Goal: Transaction & Acquisition: Obtain resource

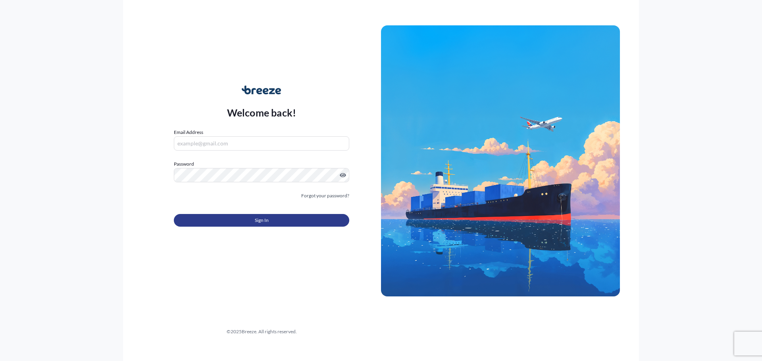
type input "[EMAIL_ADDRESS][DOMAIN_NAME]"
click at [270, 221] on button "Sign In" at bounding box center [261, 220] width 175 height 13
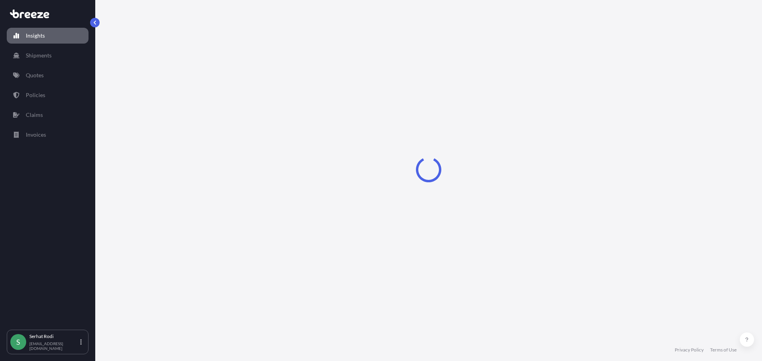
select select "2025"
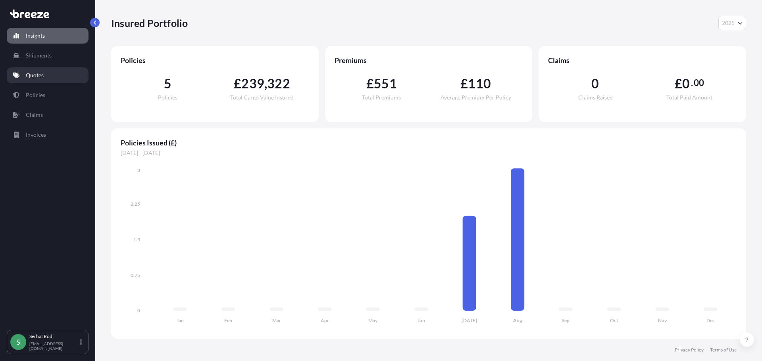
click at [33, 77] on p "Quotes" at bounding box center [35, 75] width 18 height 8
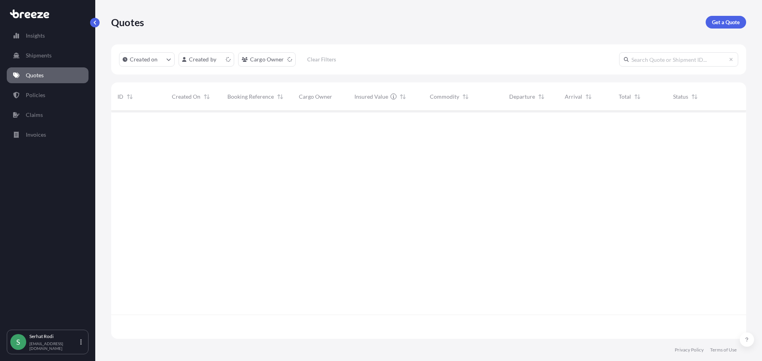
scroll to position [227, 629]
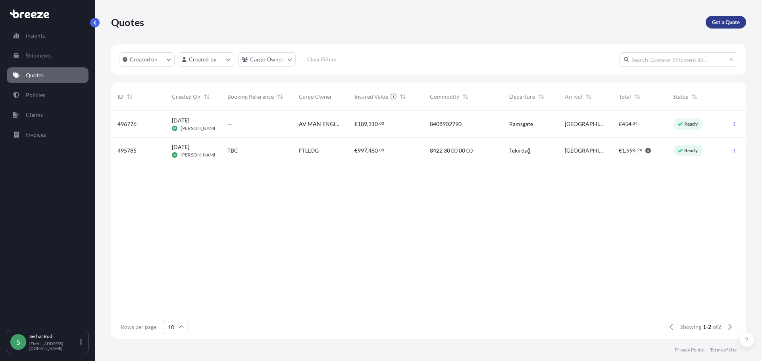
click at [717, 26] on p "Get a Quote" at bounding box center [726, 22] width 28 height 8
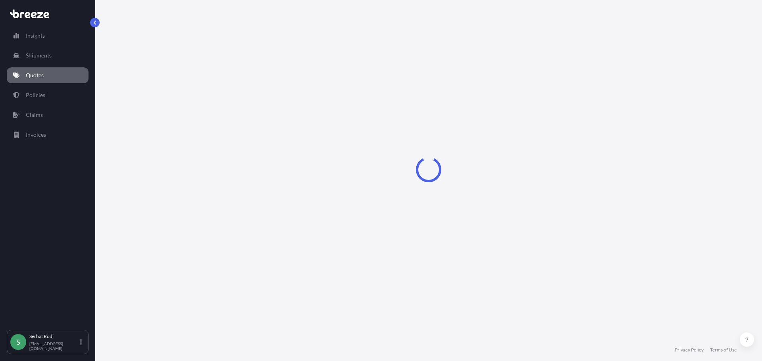
select select "Sea"
select select "1"
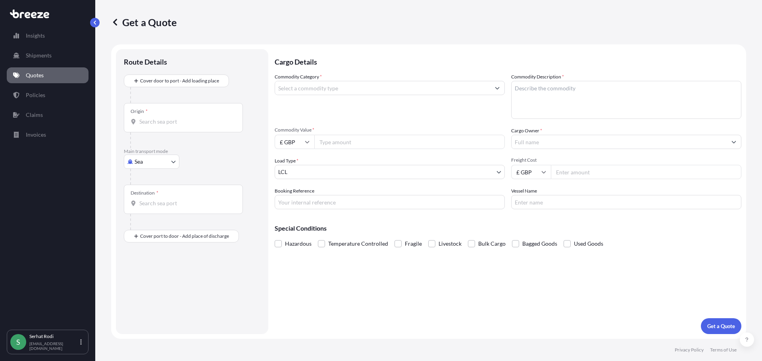
click at [150, 163] on body "Insights Shipments Quotes Policies Claims Invoices S [PERSON_NAME] [EMAIL_ADDRE…" at bounding box center [381, 180] width 762 height 361
click at [158, 212] on div "Road" at bounding box center [151, 211] width 49 height 14
select select "Road"
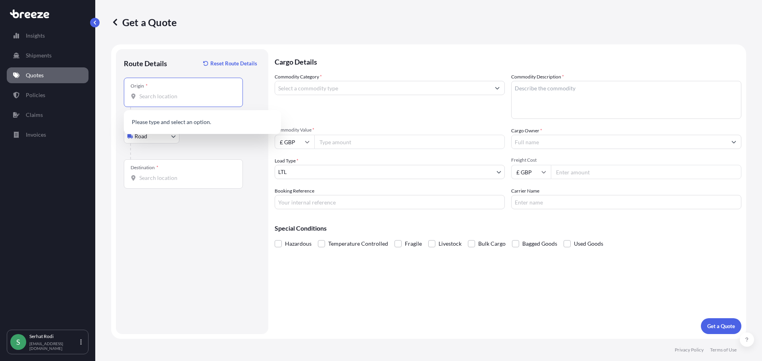
click at [151, 98] on input "Origin *" at bounding box center [186, 96] width 94 height 8
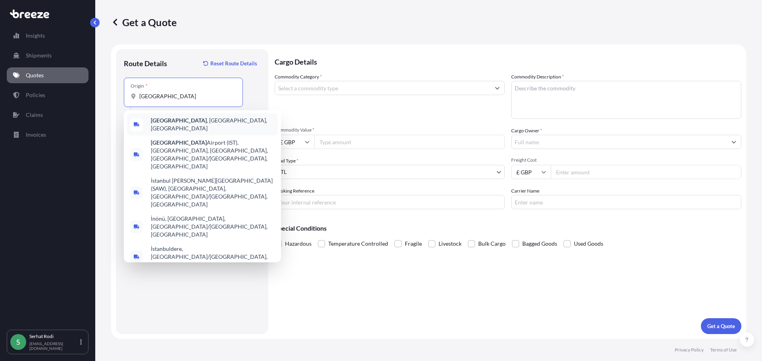
click at [165, 122] on b "[GEOGRAPHIC_DATA]" at bounding box center [179, 120] width 56 height 7
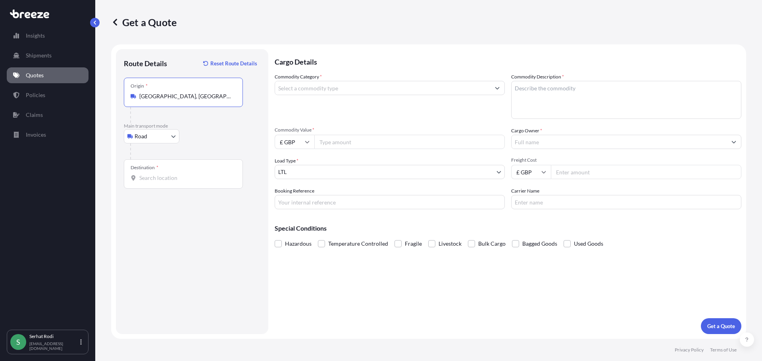
type input "[GEOGRAPHIC_DATA], [GEOGRAPHIC_DATA], [GEOGRAPHIC_DATA]"
click at [161, 181] on input "Destination *" at bounding box center [186, 178] width 94 height 8
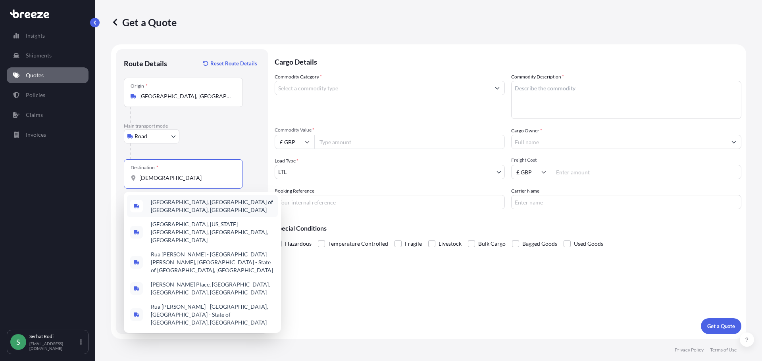
click at [176, 178] on input "[DEMOGRAPHIC_DATA]" at bounding box center [186, 178] width 94 height 8
drag, startPoint x: 186, startPoint y: 179, endPoint x: 13, endPoint y: 154, distance: 174.1
click at [56, 166] on div "Insights Shipments Quotes Policies Claims Invoices S [PERSON_NAME] [EMAIL_ADDRE…" at bounding box center [381, 180] width 762 height 361
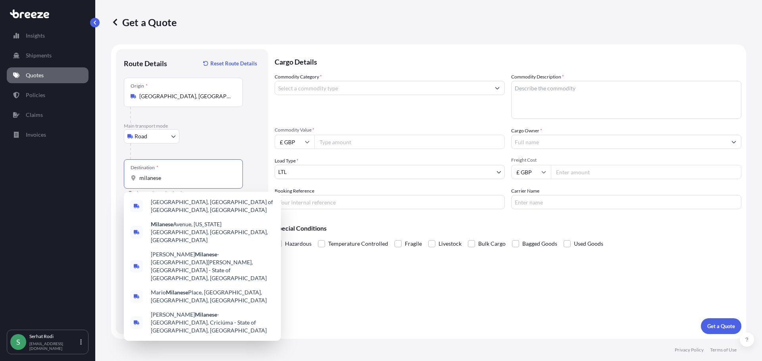
drag, startPoint x: 136, startPoint y: 181, endPoint x: 22, endPoint y: 163, distance: 115.0
click at [30, 164] on div "Insights Shipments Quotes Policies Claims Invoices S [PERSON_NAME] [EMAIL_ADDRE…" at bounding box center [381, 180] width 762 height 361
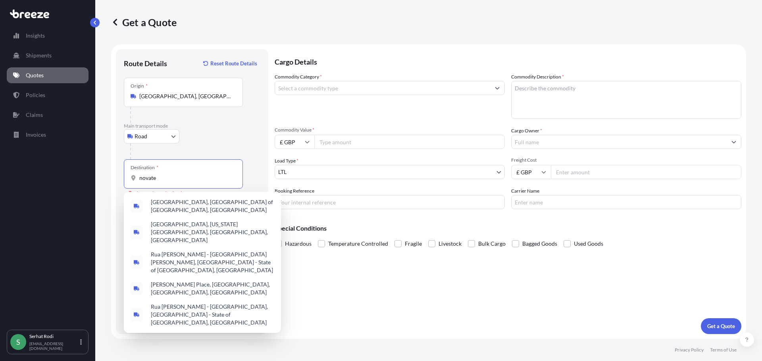
click at [85, 205] on div "Insights Shipments Quotes Policies Claims Invoices" at bounding box center [48, 176] width 82 height 310
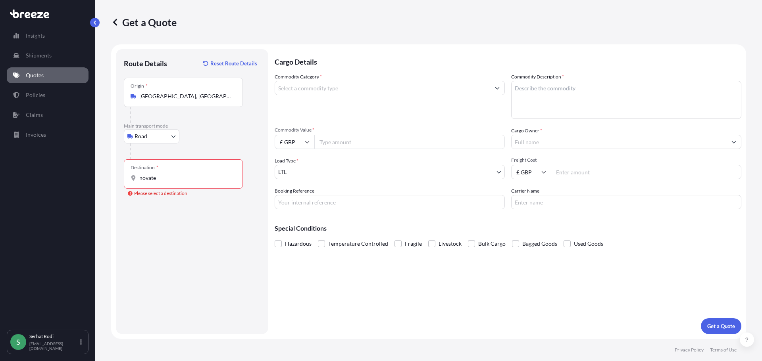
drag, startPoint x: 163, startPoint y: 170, endPoint x: 163, endPoint y: 178, distance: 7.9
click at [163, 170] on div "Destination * novate" at bounding box center [183, 174] width 119 height 29
click at [163, 174] on input "novate" at bounding box center [186, 178] width 94 height 8
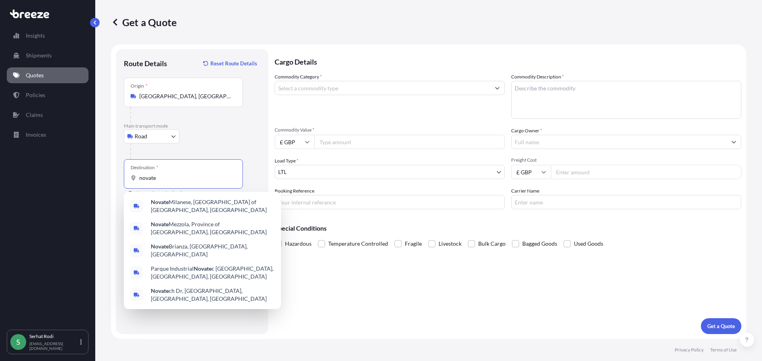
click at [162, 177] on input "novate" at bounding box center [186, 178] width 94 height 8
click at [184, 205] on span "Novate Milanese, Metropolitan City of [GEOGRAPHIC_DATA], [GEOGRAPHIC_DATA]" at bounding box center [213, 206] width 124 height 16
type input "Novate Milanese, Metropolitan City of [GEOGRAPHIC_DATA], [GEOGRAPHIC_DATA]"
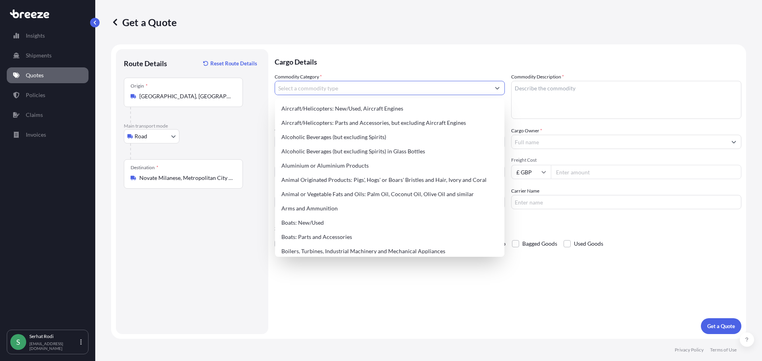
click at [315, 86] on input "Commodity Category *" at bounding box center [382, 88] width 215 height 14
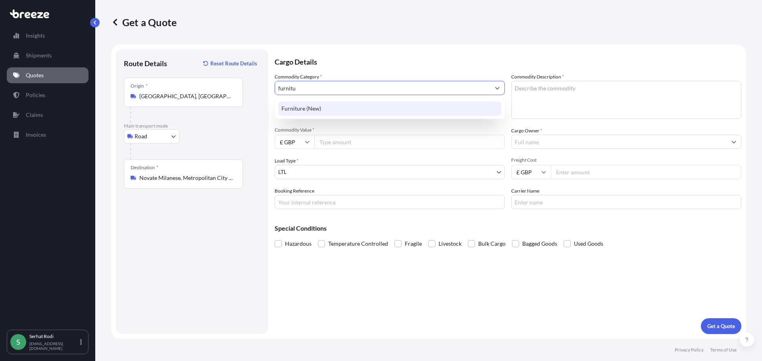
click at [308, 108] on div "Furniture (New)" at bounding box center [389, 109] width 223 height 14
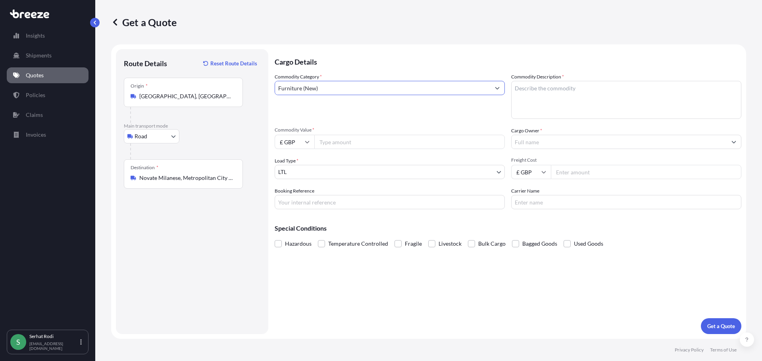
type input "Furniture (New)"
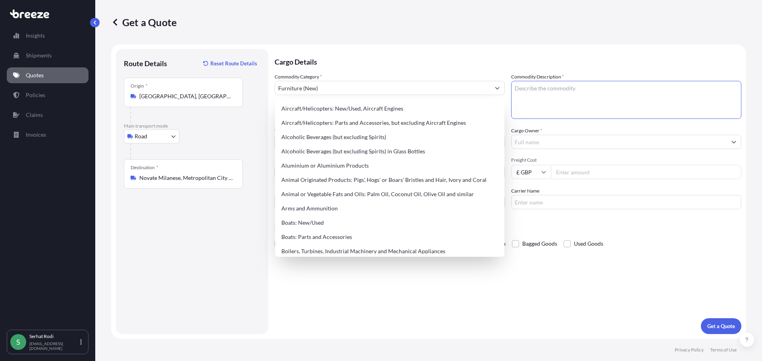
click at [546, 91] on textarea "Commodity Description *" at bounding box center [626, 100] width 230 height 38
paste textarea "940141000000"
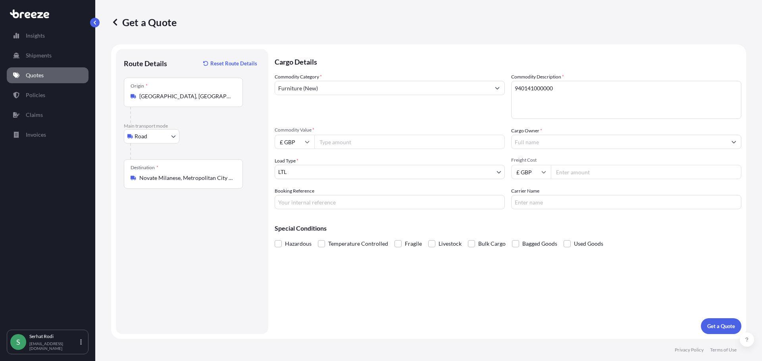
click at [586, 90] on textarea "940141000000" at bounding box center [626, 100] width 230 height 38
paste textarea "841989989019"
click at [633, 93] on textarea "940141000000, 841989989019" at bounding box center [626, 100] width 230 height 38
paste textarea "940542390000"
click at [652, 87] on textarea "940141000000, 841989989019, 940542390000" at bounding box center [626, 100] width 230 height 38
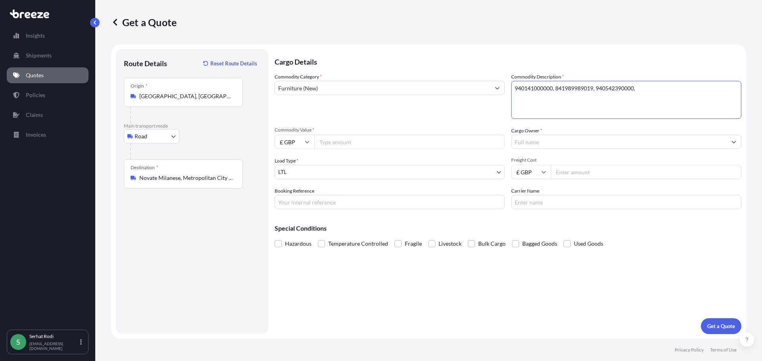
paste textarea "940542390000"
click at [514, 87] on textarea "940141000000, 841989989019, 940542390000, 940542390000" at bounding box center [626, 100] width 230 height 38
type textarea "SEATS, COLD SERVICE UNIT AND LED LIGHTING OTHER ACCESSORIES. 940141000000, 8419…"
click at [525, 141] on input "Cargo Owner *" at bounding box center [618, 142] width 215 height 14
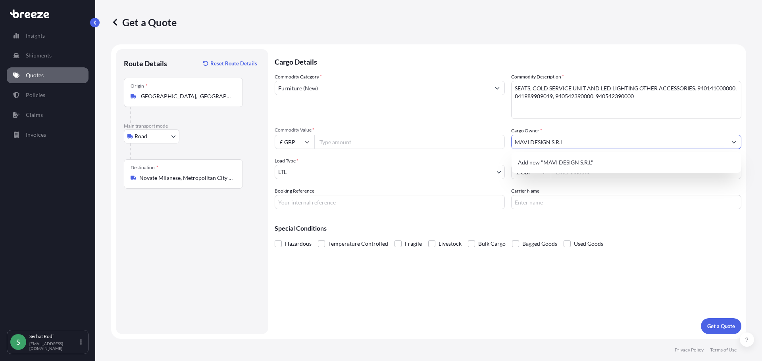
type input "MAVI DESIGN S.R.L"
click at [381, 144] on input "Commodity Value *" at bounding box center [409, 142] width 190 height 14
click at [566, 169] on input "Freight Cost" at bounding box center [646, 172] width 190 height 14
type input "1630"
click at [307, 142] on icon at bounding box center [307, 142] width 5 height 5
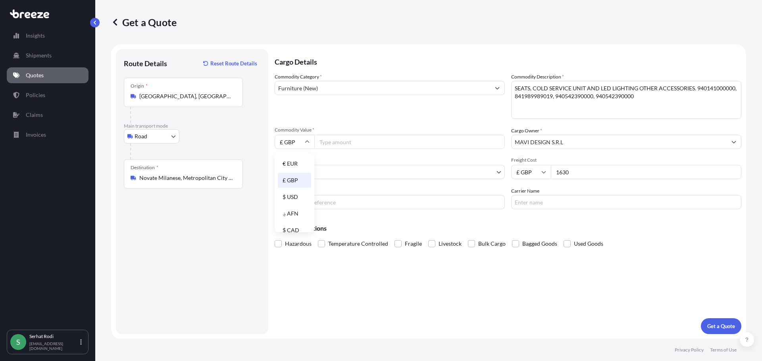
click at [293, 180] on div "£ GBP" at bounding box center [294, 180] width 33 height 15
click at [330, 140] on input "Commodity Value *" at bounding box center [409, 142] width 190 height 14
type input "1630"
click at [588, 170] on input "1630" at bounding box center [646, 172] width 190 height 14
drag, startPoint x: 583, startPoint y: 170, endPoint x: 486, endPoint y: 165, distance: 96.5
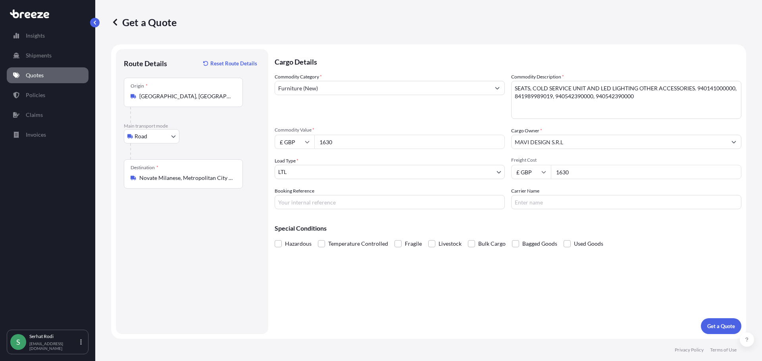
click at [488, 165] on div "Commodity Category * Furniture (New) Commodity Description * SEATS, COLD SERVIC…" at bounding box center [508, 141] width 467 height 137
drag, startPoint x: 489, startPoint y: 176, endPoint x: 417, endPoint y: 170, distance: 71.7
click at [437, 173] on div "Commodity Category * Furniture (New) Commodity Description * SEATS, COLD SERVIC…" at bounding box center [508, 141] width 467 height 137
type input "950"
click at [320, 204] on input "Booking Reference" at bounding box center [390, 202] width 230 height 14
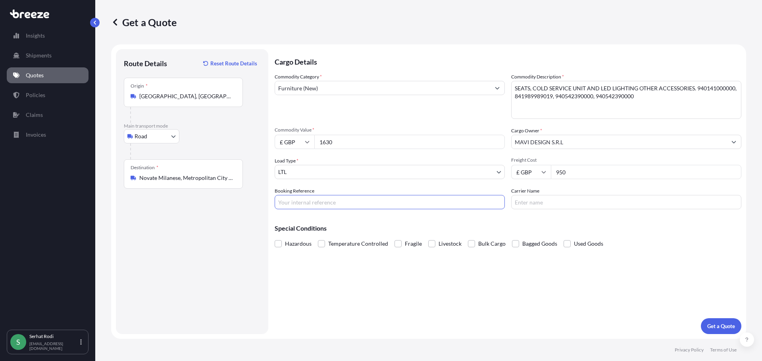
click at [314, 201] on input "Booking Reference" at bounding box center [390, 202] width 230 height 14
paste input "FTL2500668"
type input "FTL2500668"
click at [555, 205] on input "Carrier Name" at bounding box center [626, 202] width 230 height 14
type input "ARCADIA"
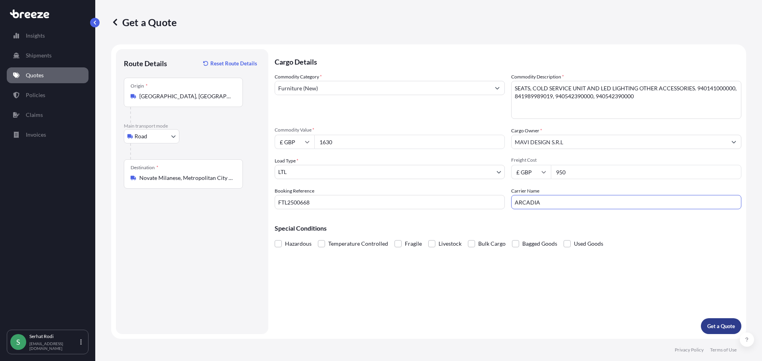
click at [714, 328] on p "Get a Quote" at bounding box center [721, 327] width 28 height 8
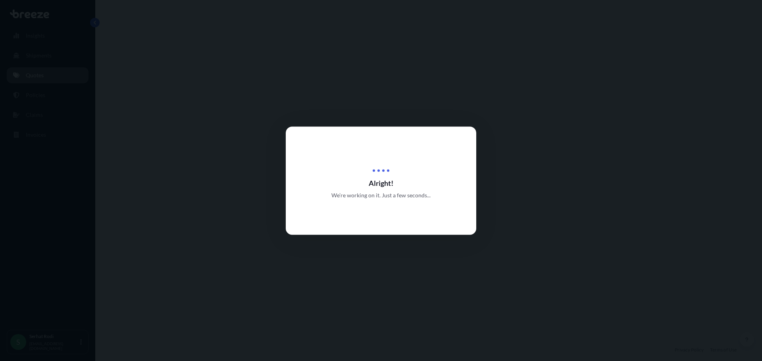
select select "Road"
select select "1"
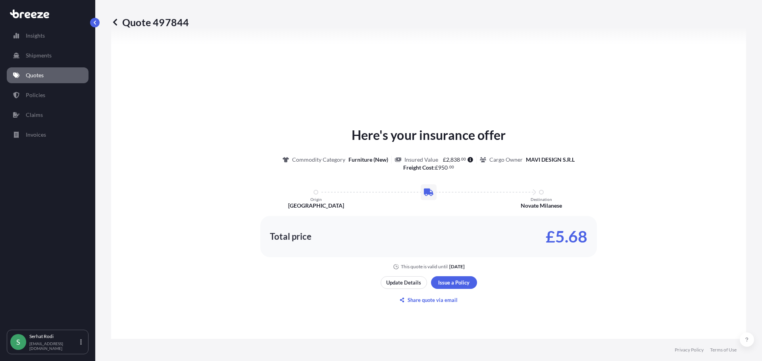
scroll to position [279, 0]
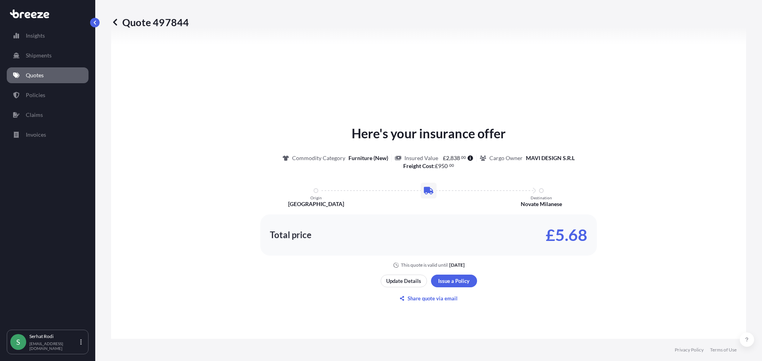
click at [47, 71] on link "Quotes" at bounding box center [48, 75] width 82 height 16
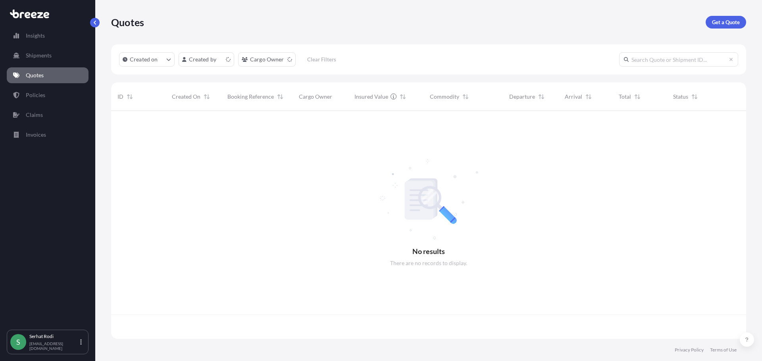
scroll to position [227, 629]
